Goal: Browse casually

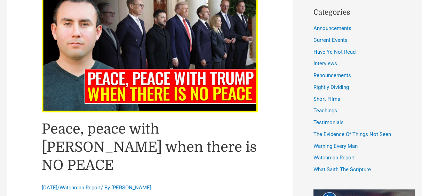
scroll to position [445, 0]
